Goal: Information Seeking & Learning: Learn about a topic

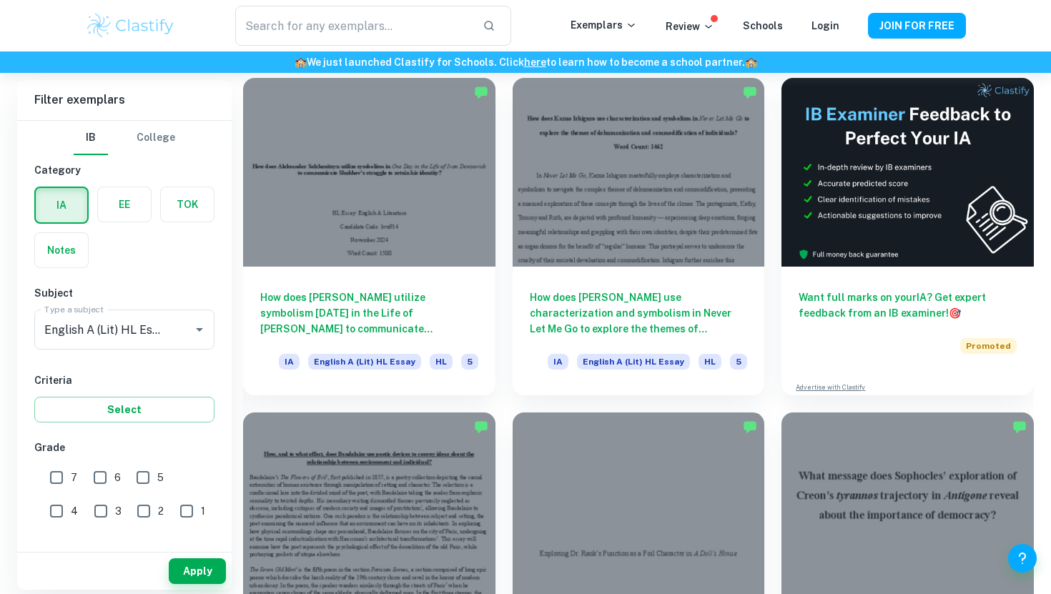
scroll to position [405, 0]
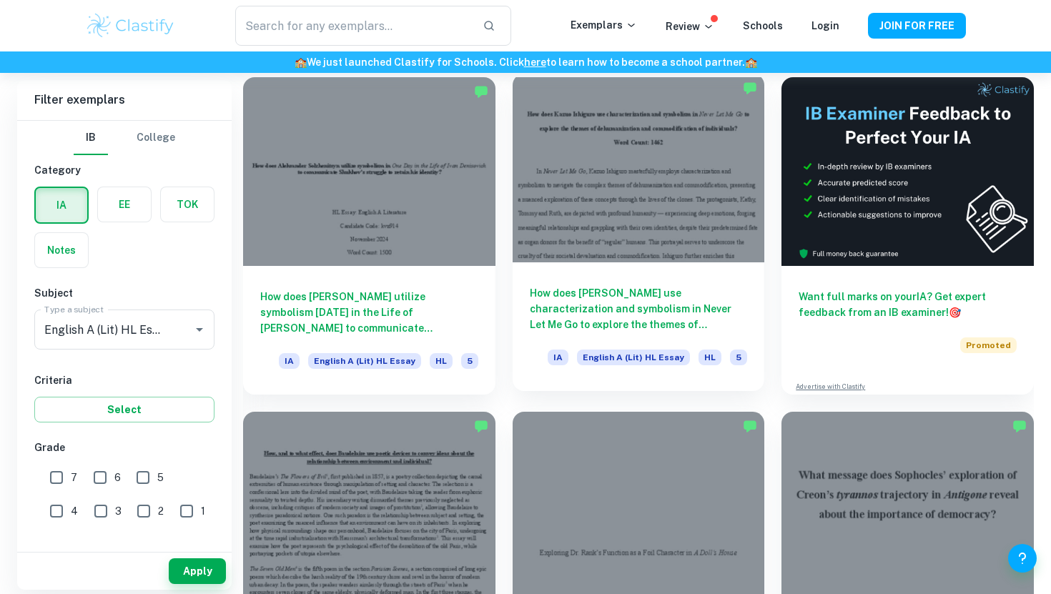
click at [632, 207] on div at bounding box center [638, 168] width 252 height 189
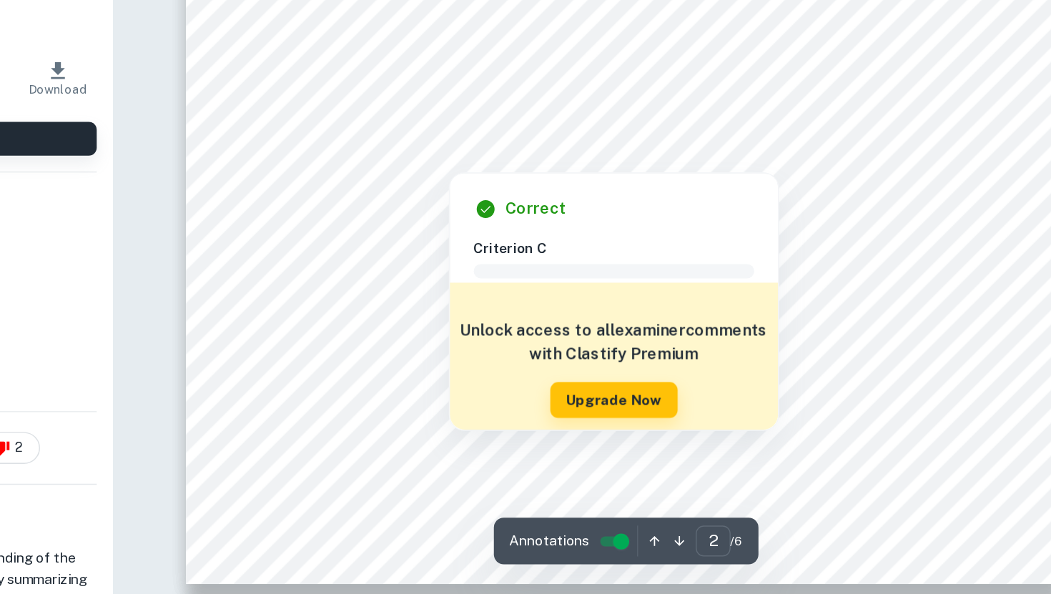
scroll to position [1243, 0]
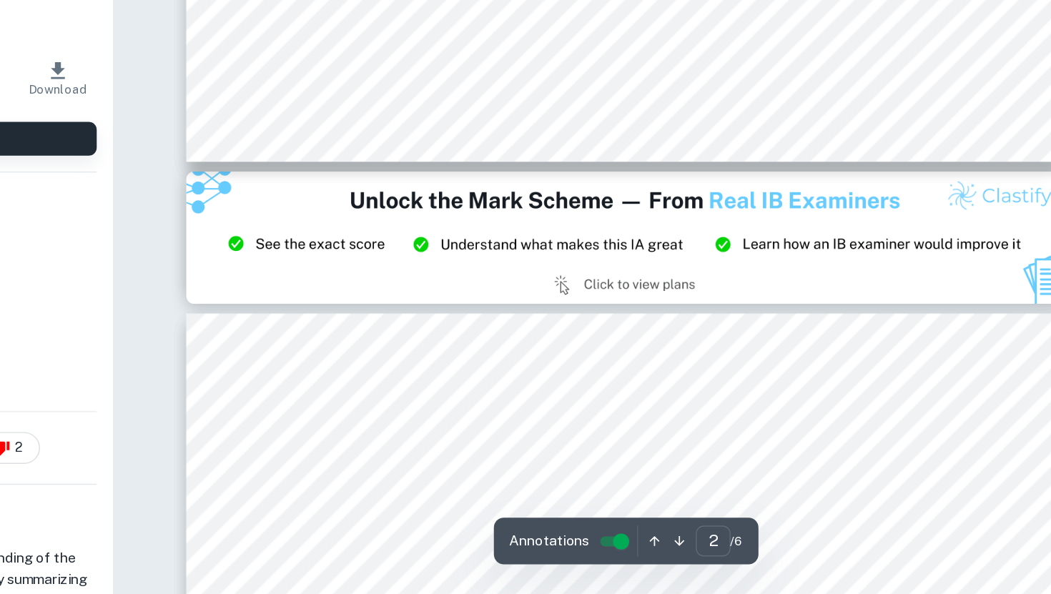
type input "3"
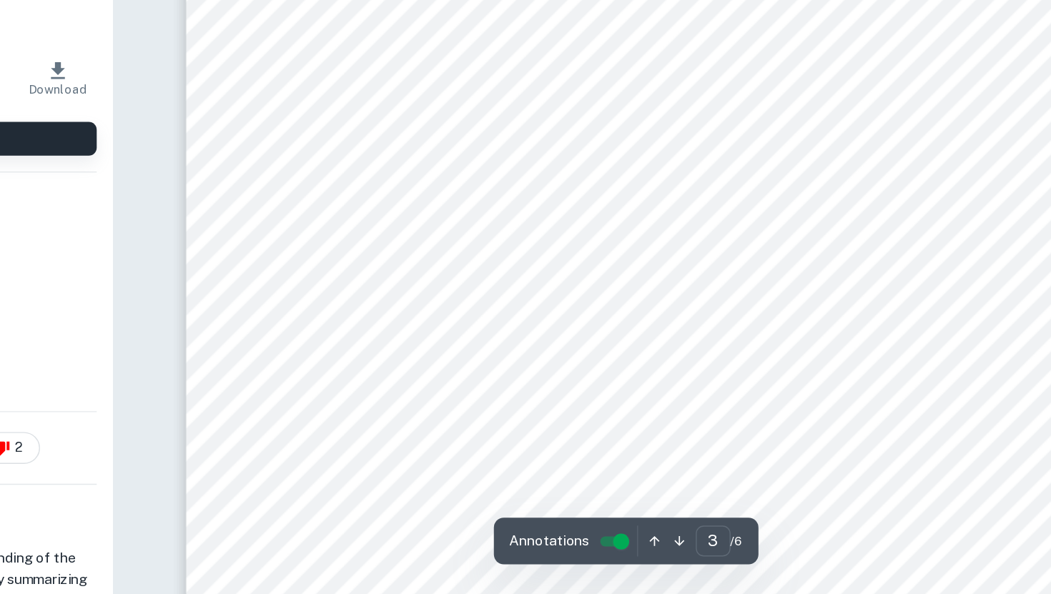
scroll to position [1825, 0]
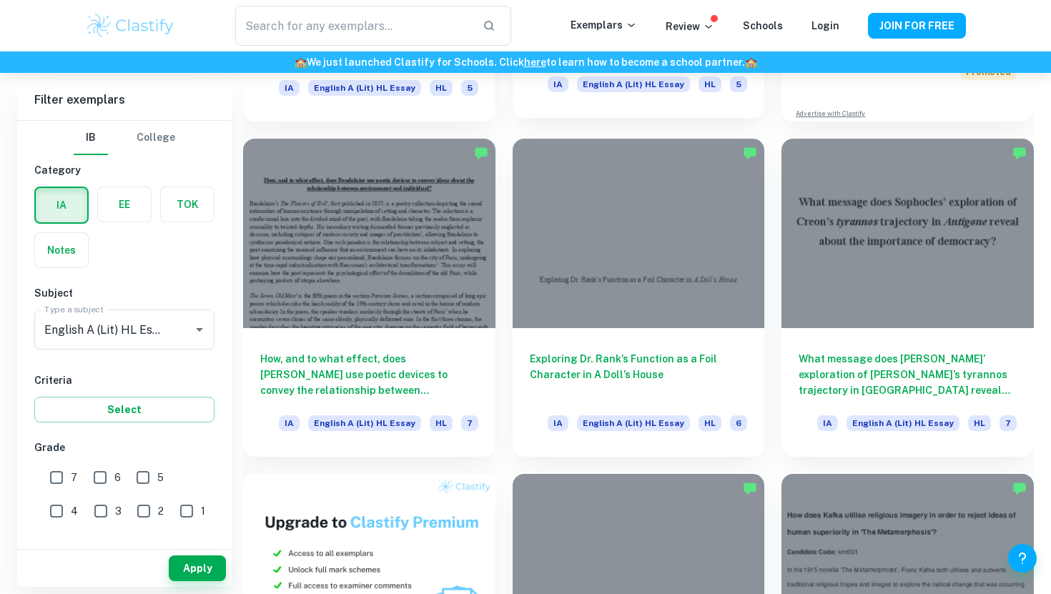
scroll to position [680, 0]
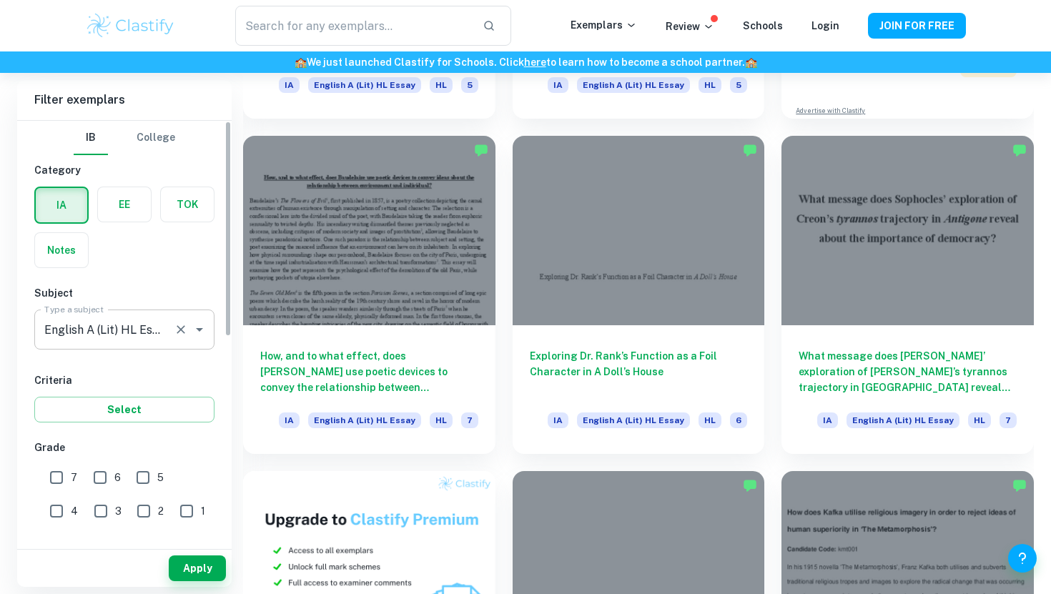
click at [177, 323] on icon "Clear" at bounding box center [181, 329] width 14 height 14
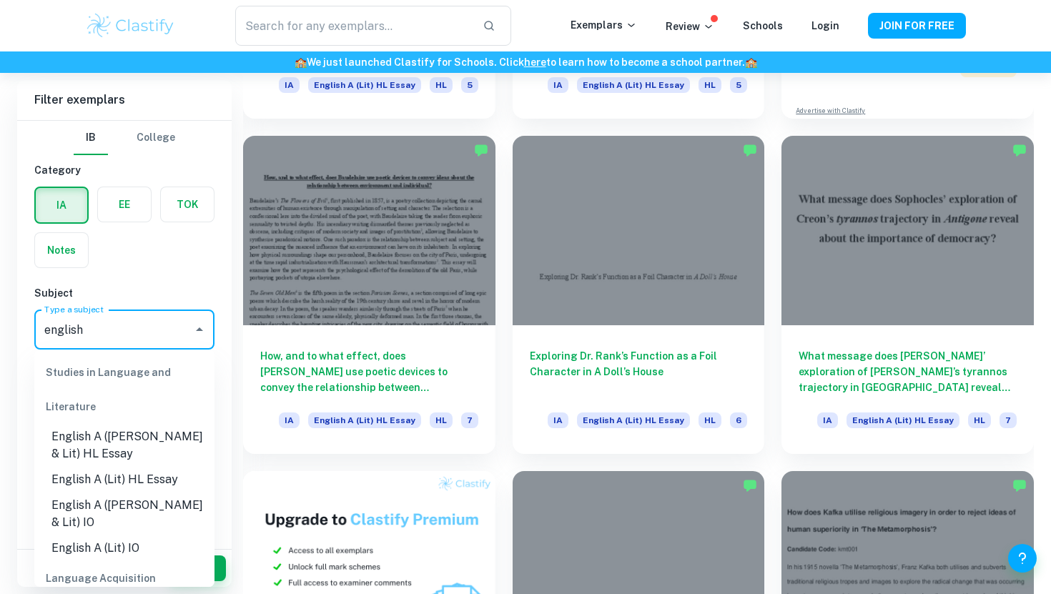
click at [129, 442] on li "English A ([PERSON_NAME] & Lit) HL Essay" at bounding box center [124, 445] width 180 height 43
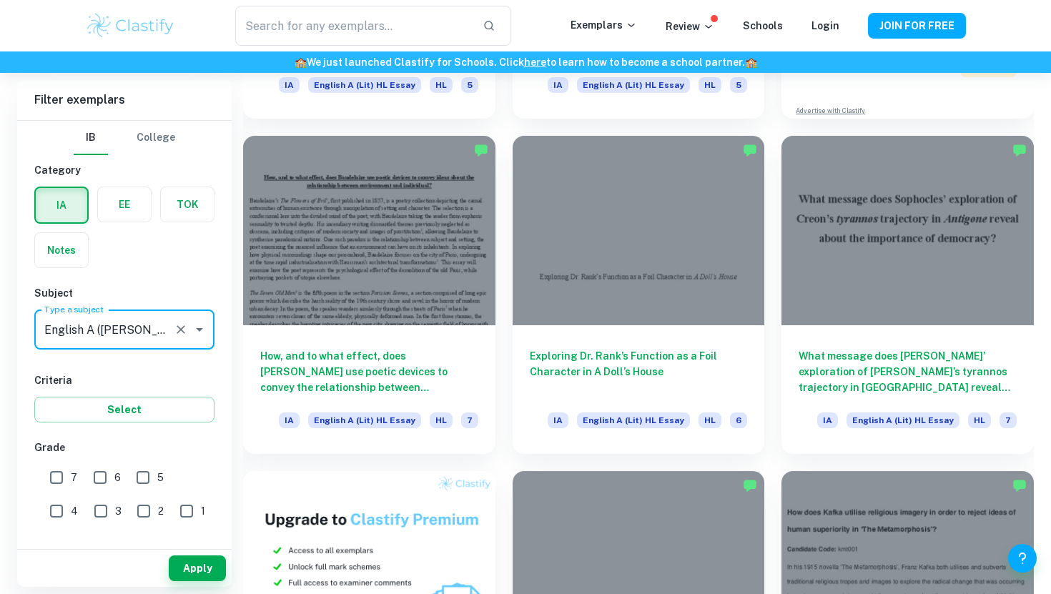
type input "English A ([PERSON_NAME] & Lit) HL Essay"
click at [63, 472] on input "7" at bounding box center [56, 477] width 29 height 29
checkbox input "true"
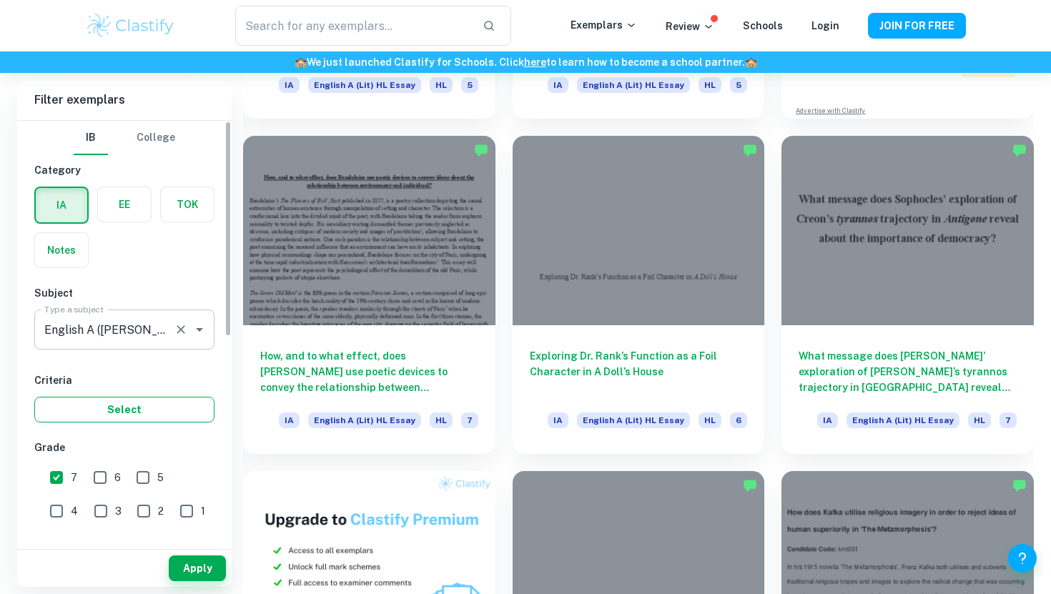
click at [129, 403] on button "Select" at bounding box center [124, 410] width 180 height 26
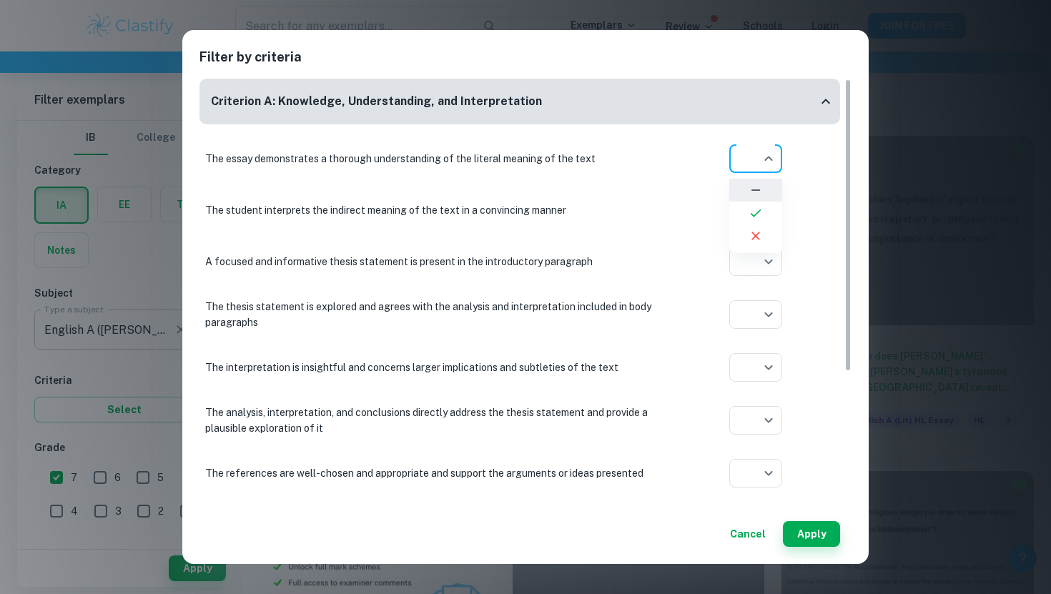
click at [755, 213] on icon at bounding box center [755, 213] width 14 height 14
type input "yes"
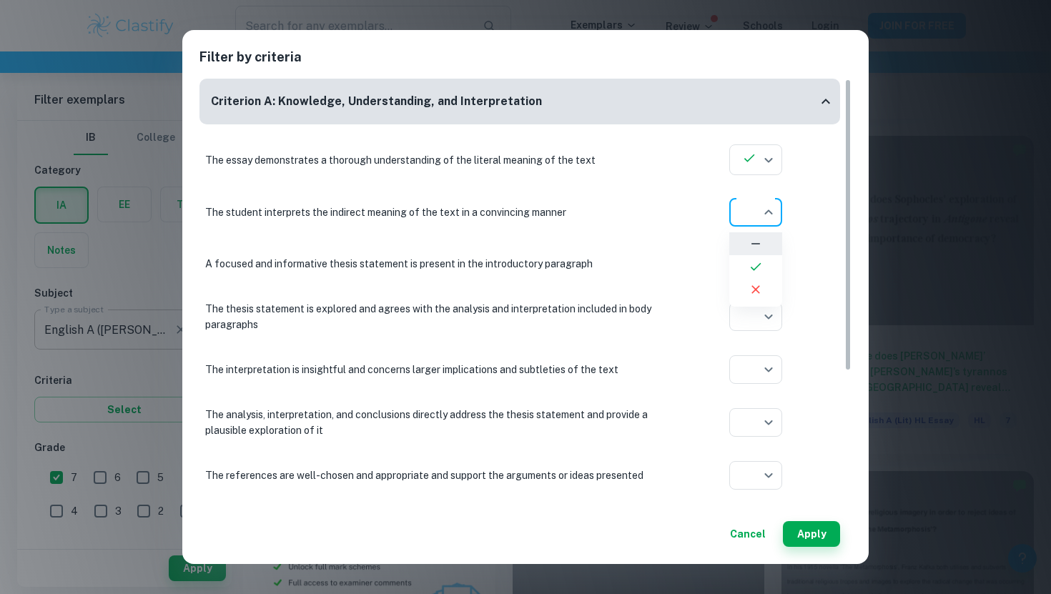
click at [758, 267] on icon at bounding box center [755, 266] width 14 height 14
type input "yes"
click at [756, 318] on icon at bounding box center [755, 320] width 14 height 14
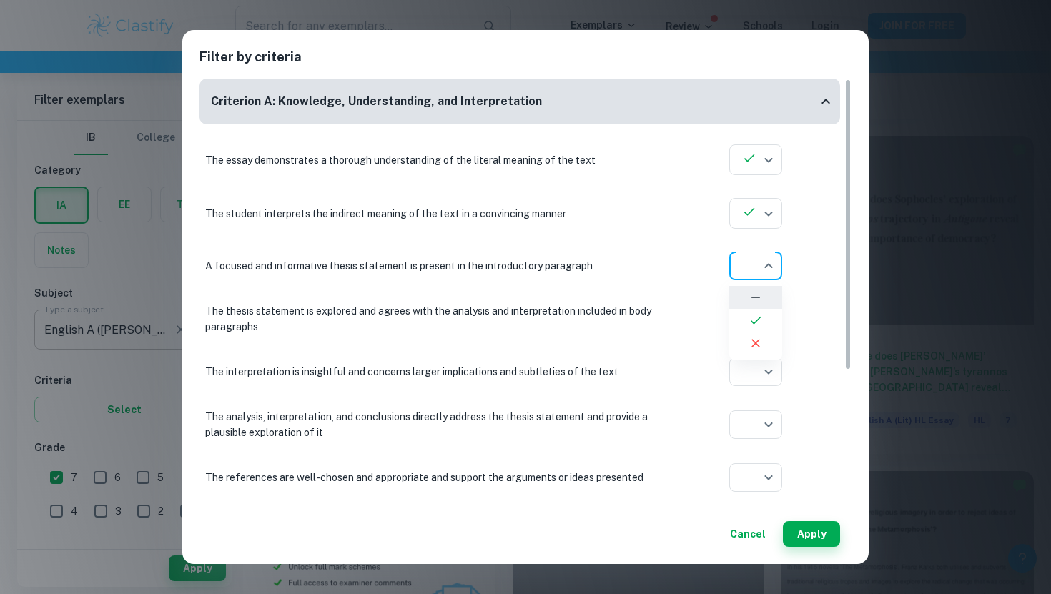
type input "yes"
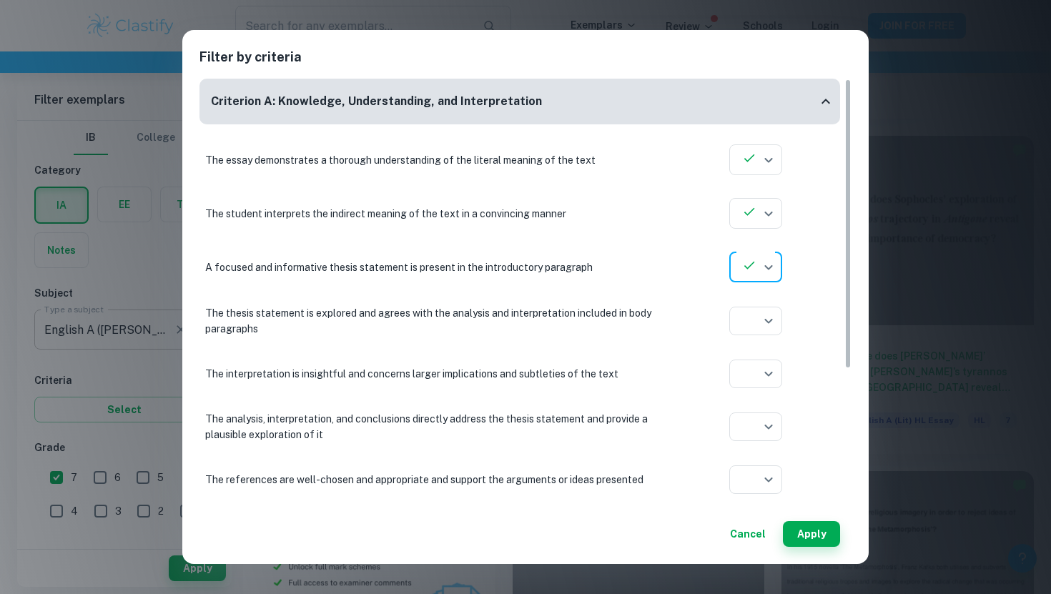
click at [764, 344] on div "The essay demonstrates a thorough understanding of the literal meaning of the t…" at bounding box center [519, 319] width 640 height 361
click at [760, 372] on icon at bounding box center [755, 376] width 11 height 8
type input "yes"
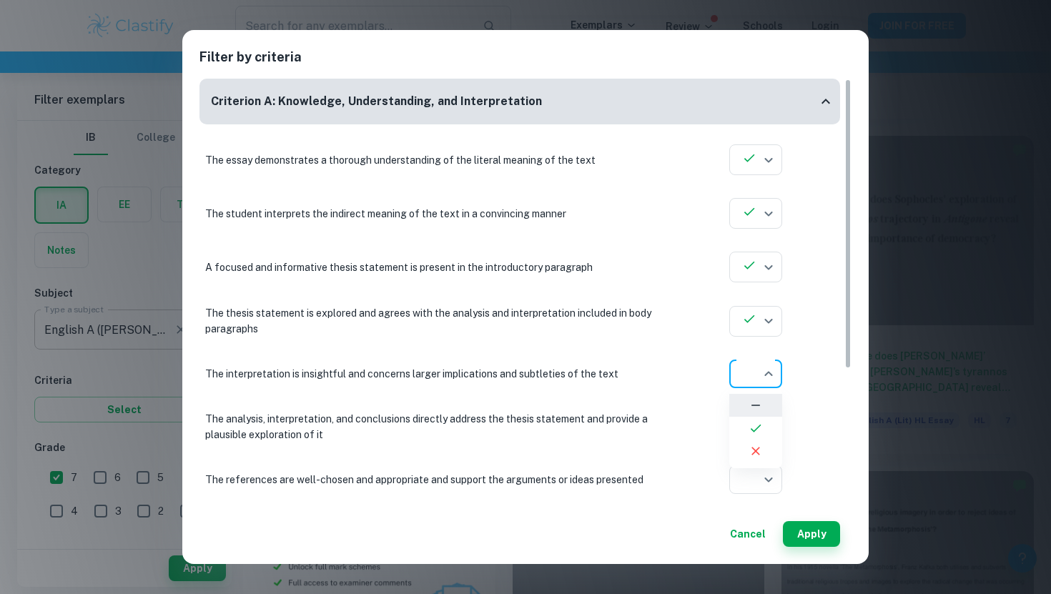
click at [755, 422] on icon at bounding box center [755, 428] width 14 height 14
type input "yes"
click at [752, 477] on icon at bounding box center [755, 483] width 14 height 14
type input "yes"
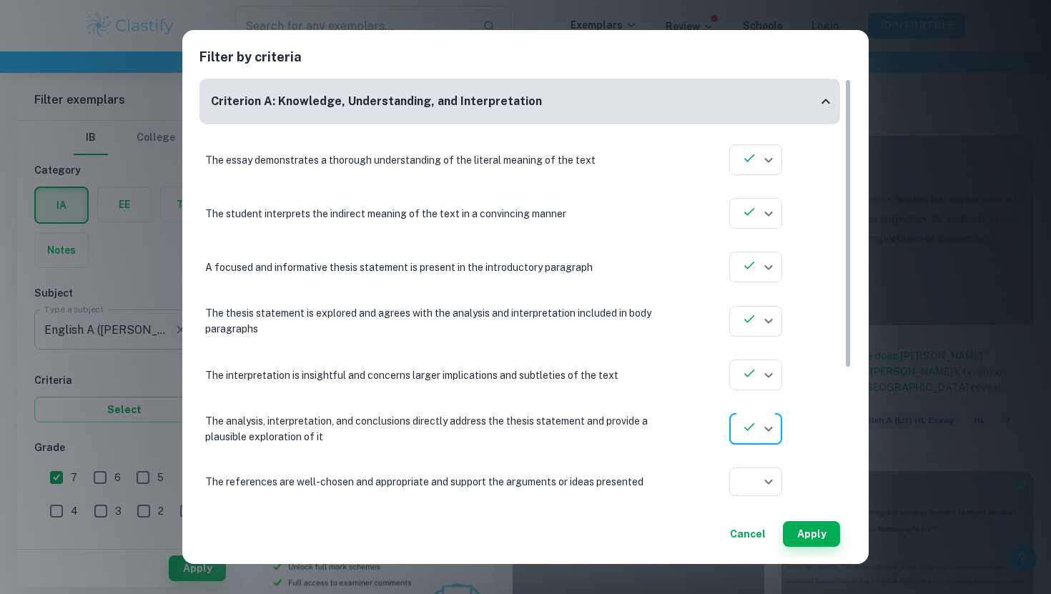
click at [753, 528] on li at bounding box center [755, 536] width 53 height 23
type input "yes"
click at [807, 526] on button "Apply" at bounding box center [811, 534] width 57 height 26
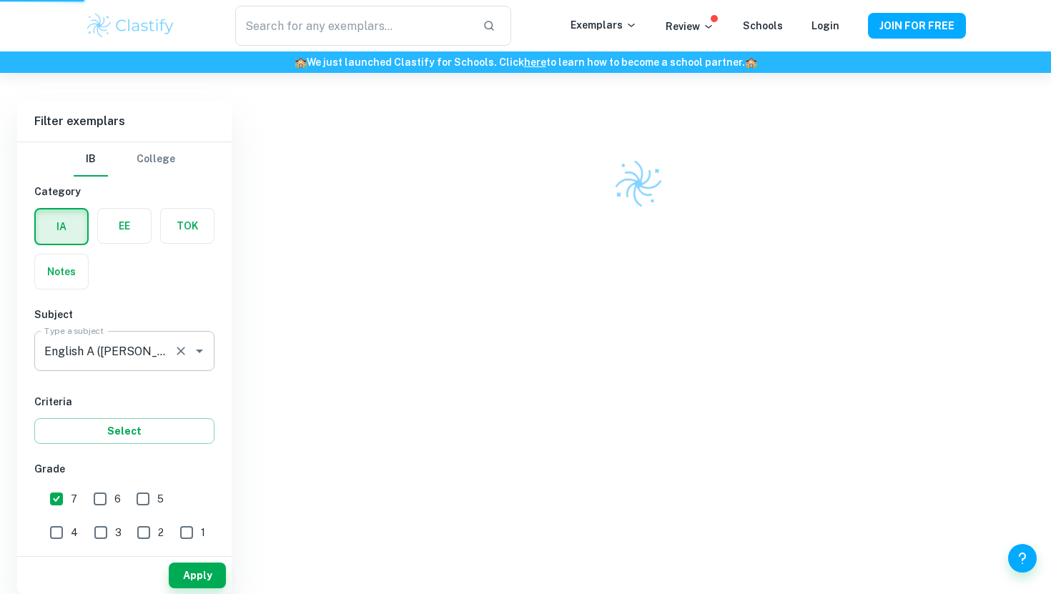
scroll to position [373, 0]
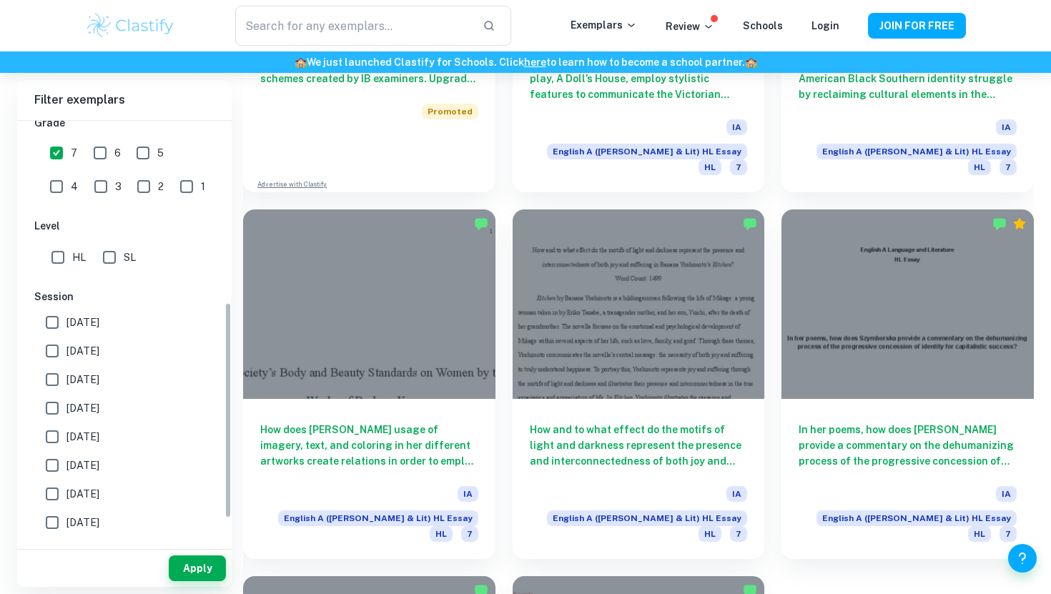
scroll to position [355, 0]
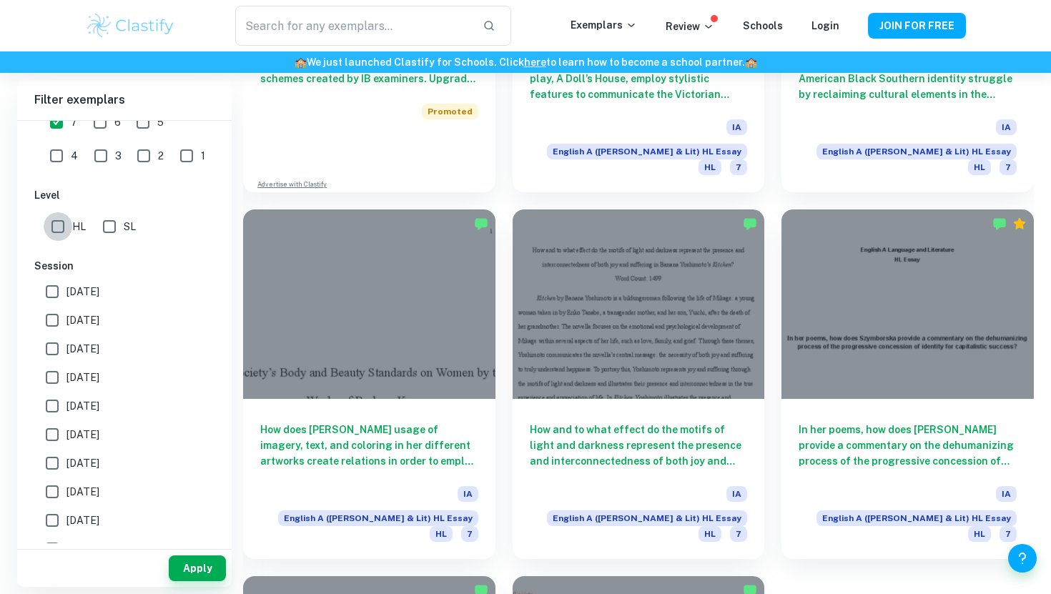
click at [61, 227] on input "HL" at bounding box center [58, 226] width 29 height 29
checkbox input "true"
click at [199, 576] on button "Apply" at bounding box center [197, 568] width 57 height 26
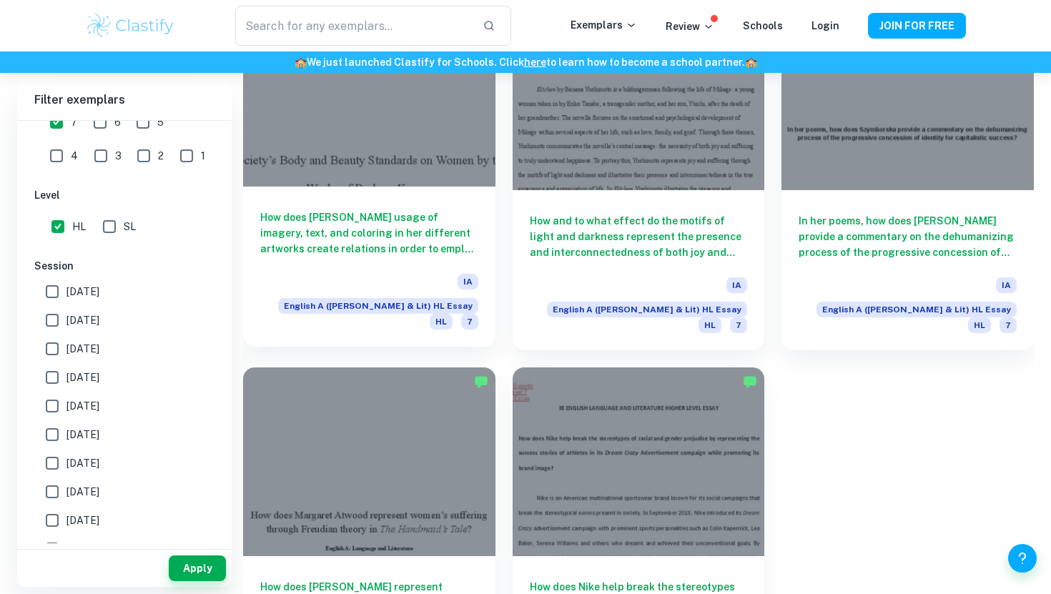
scroll to position [1623, 0]
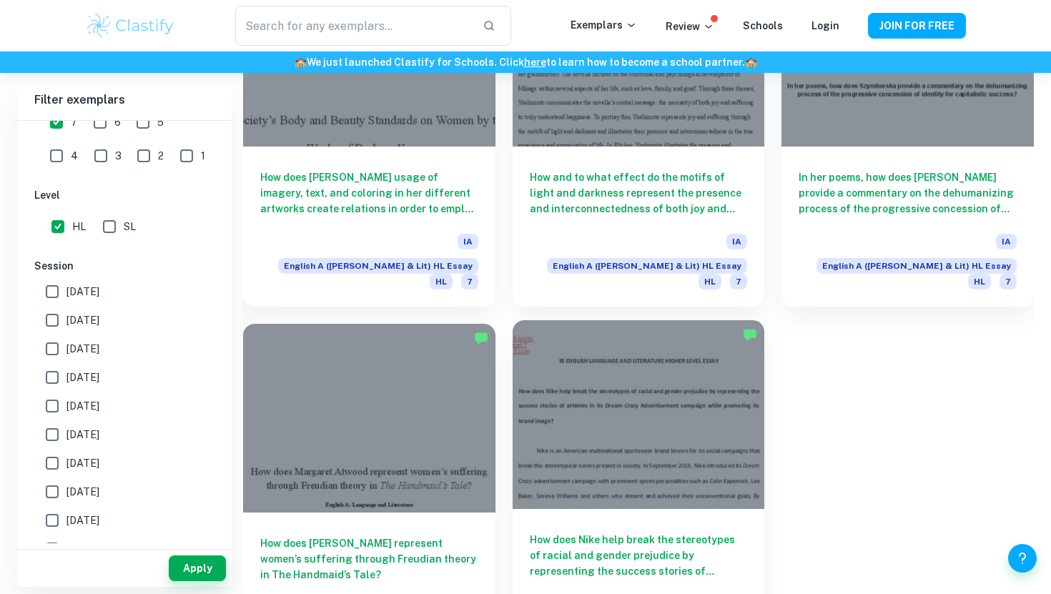
click at [650, 406] on div at bounding box center [638, 414] width 252 height 189
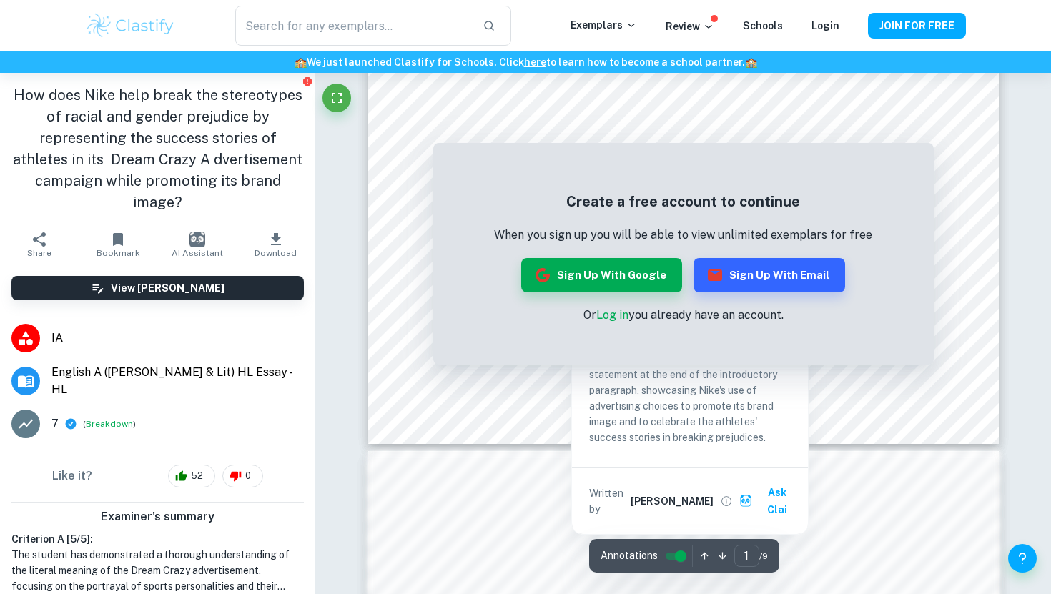
scroll to position [763, 0]
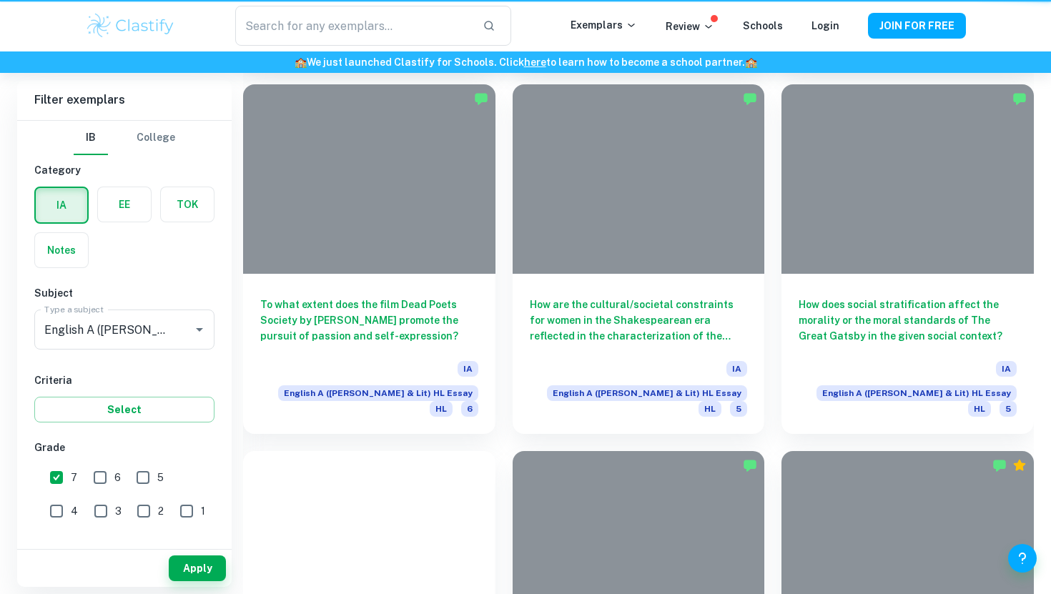
scroll to position [572, 0]
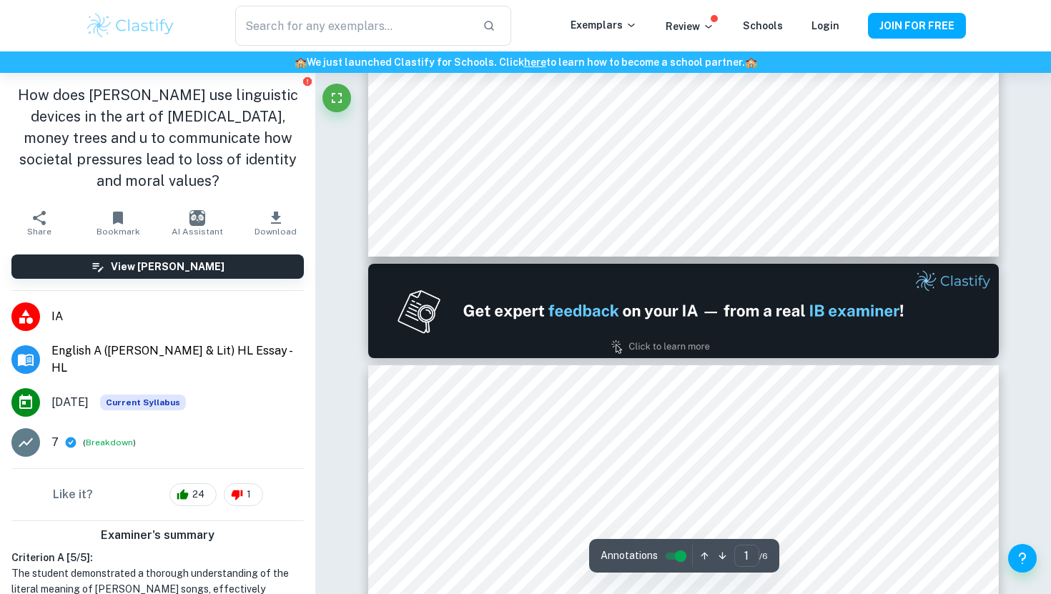
type input "2"
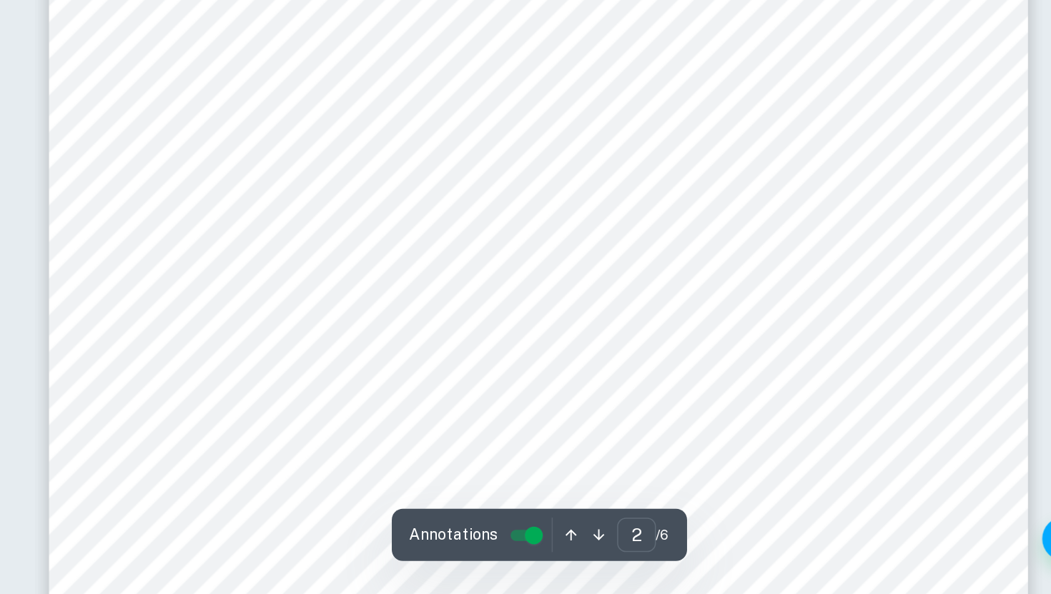
scroll to position [1124, 0]
